Goal: Task Accomplishment & Management: Use online tool/utility

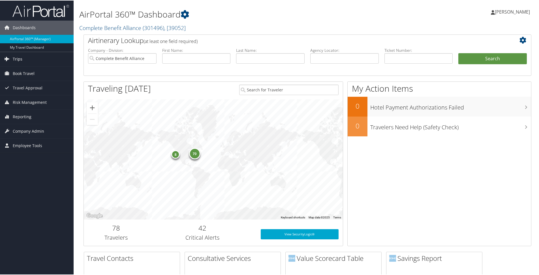
click at [16, 58] on span "Trips" at bounding box center [18, 59] width 10 height 14
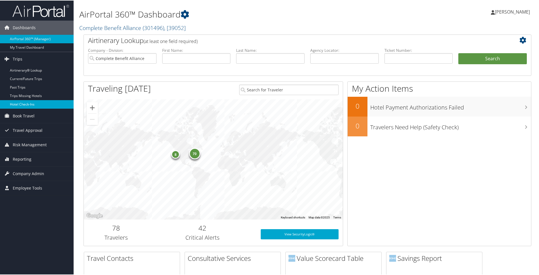
click at [28, 103] on link "Hotel Check-ins" at bounding box center [37, 104] width 74 height 8
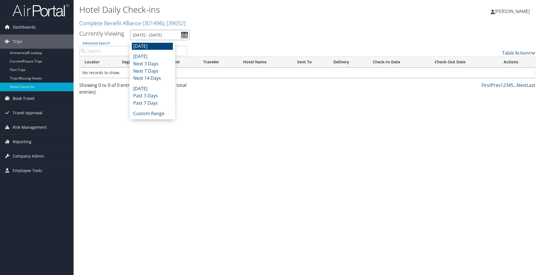
click at [166, 38] on input "[DATE] - [DATE]" at bounding box center [159, 35] width 59 height 10
click at [150, 95] on li "Past 3 Days" at bounding box center [152, 95] width 41 height 7
type input "[DATE] - [DATE]"
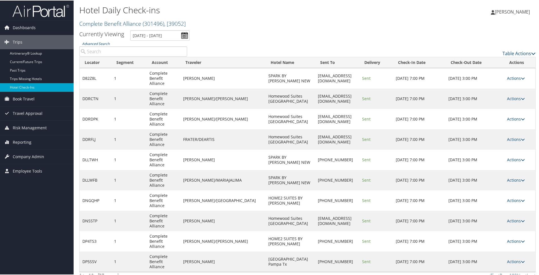
scroll to position [6, 0]
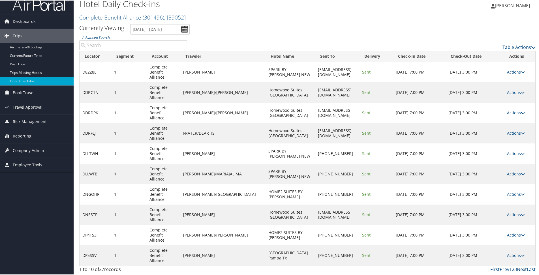
click at [519, 269] on link "Next" at bounding box center [522, 269] width 10 height 6
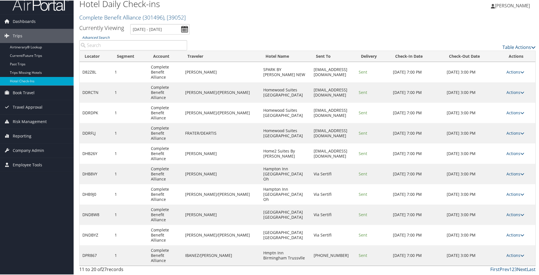
click at [519, 269] on link "Next" at bounding box center [522, 269] width 10 height 6
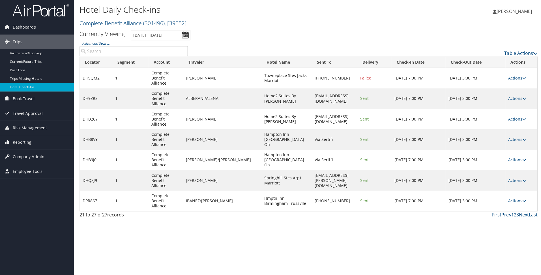
scroll to position [0, 0]
click at [504, 211] on link "Prev" at bounding box center [504, 214] width 10 height 6
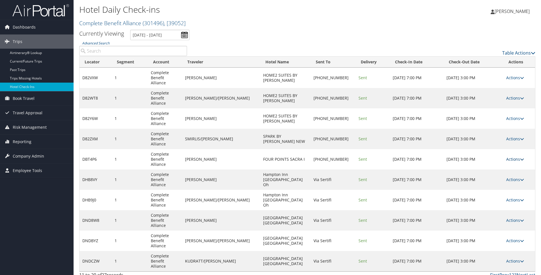
click at [506, 156] on link "Actions" at bounding box center [515, 158] width 18 height 5
click at [487, 146] on link "Resend" at bounding box center [495, 145] width 48 height 10
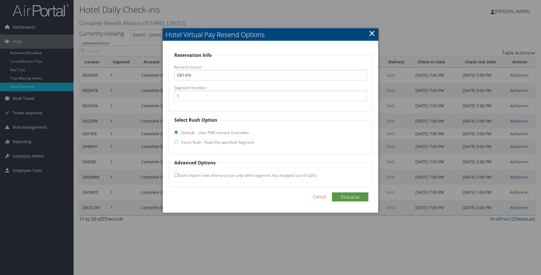
click at [240, 143] on label "Force Rush - Rush the specified Segment" at bounding box center [217, 143] width 73 height 6
click at [178, 143] on input "Force Rush - Rush the specified Segment" at bounding box center [176, 142] width 4 height 4
radio input "true"
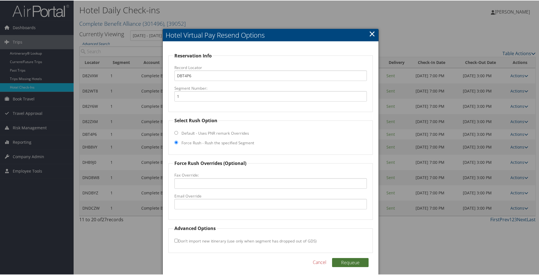
click at [357, 261] on button "Requeue" at bounding box center [350, 262] width 37 height 9
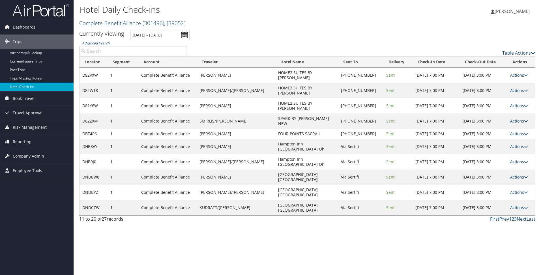
click at [521, 159] on link "Actions" at bounding box center [519, 161] width 18 height 5
click at [509, 149] on link "Logs" at bounding box center [500, 152] width 48 height 10
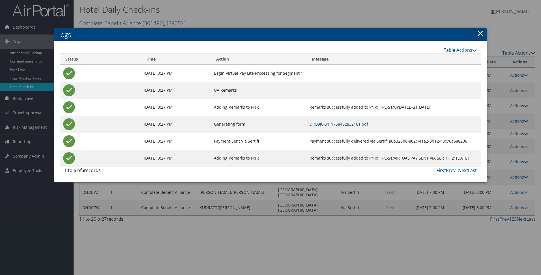
click at [478, 34] on link "×" at bounding box center [480, 32] width 7 height 11
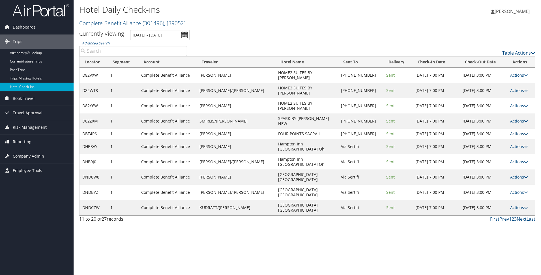
click at [517, 131] on link "Actions" at bounding box center [519, 133] width 18 height 5
click at [499, 133] on link "Logs" at bounding box center [500, 131] width 48 height 10
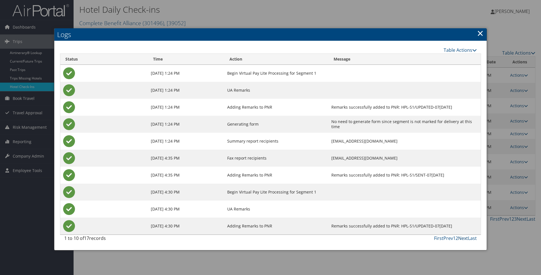
click at [463, 239] on link "Next" at bounding box center [463, 238] width 10 height 6
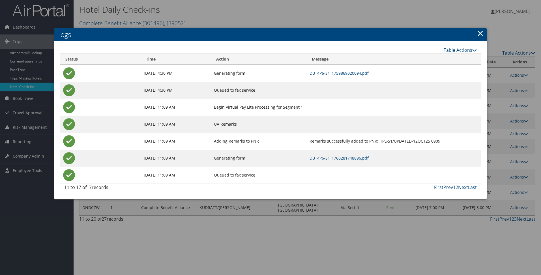
click at [448, 185] on link "Prev" at bounding box center [448, 187] width 10 height 6
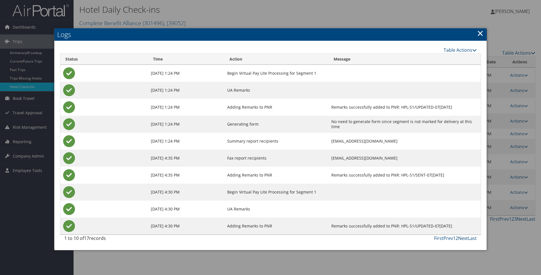
click at [464, 238] on link "Next" at bounding box center [463, 238] width 10 height 6
